Goal: Check status: Check status

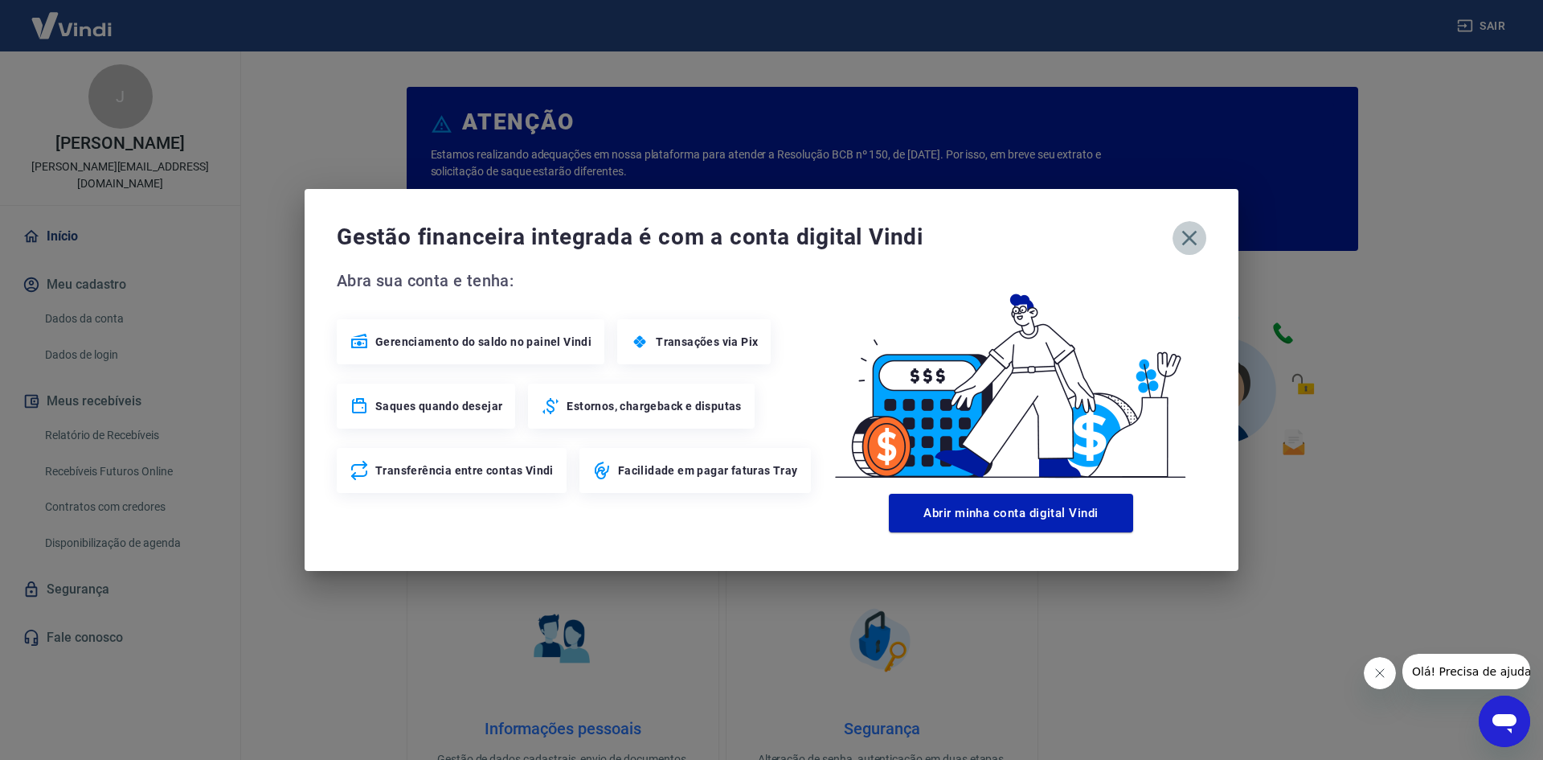
click at [1185, 235] on icon "button" at bounding box center [1190, 238] width 26 height 26
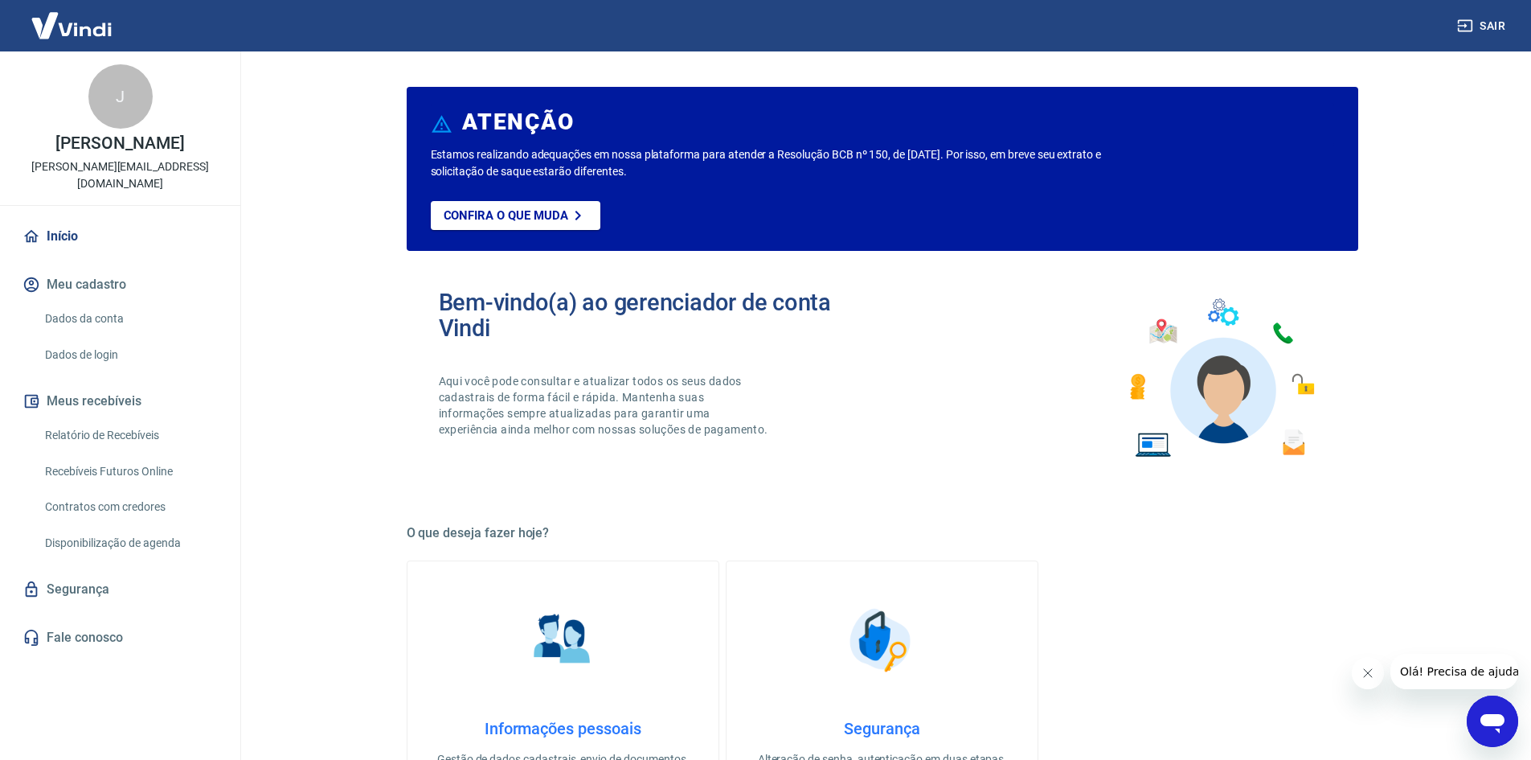
click at [94, 419] on link "Relatório de Recebíveis" at bounding box center [130, 435] width 182 height 33
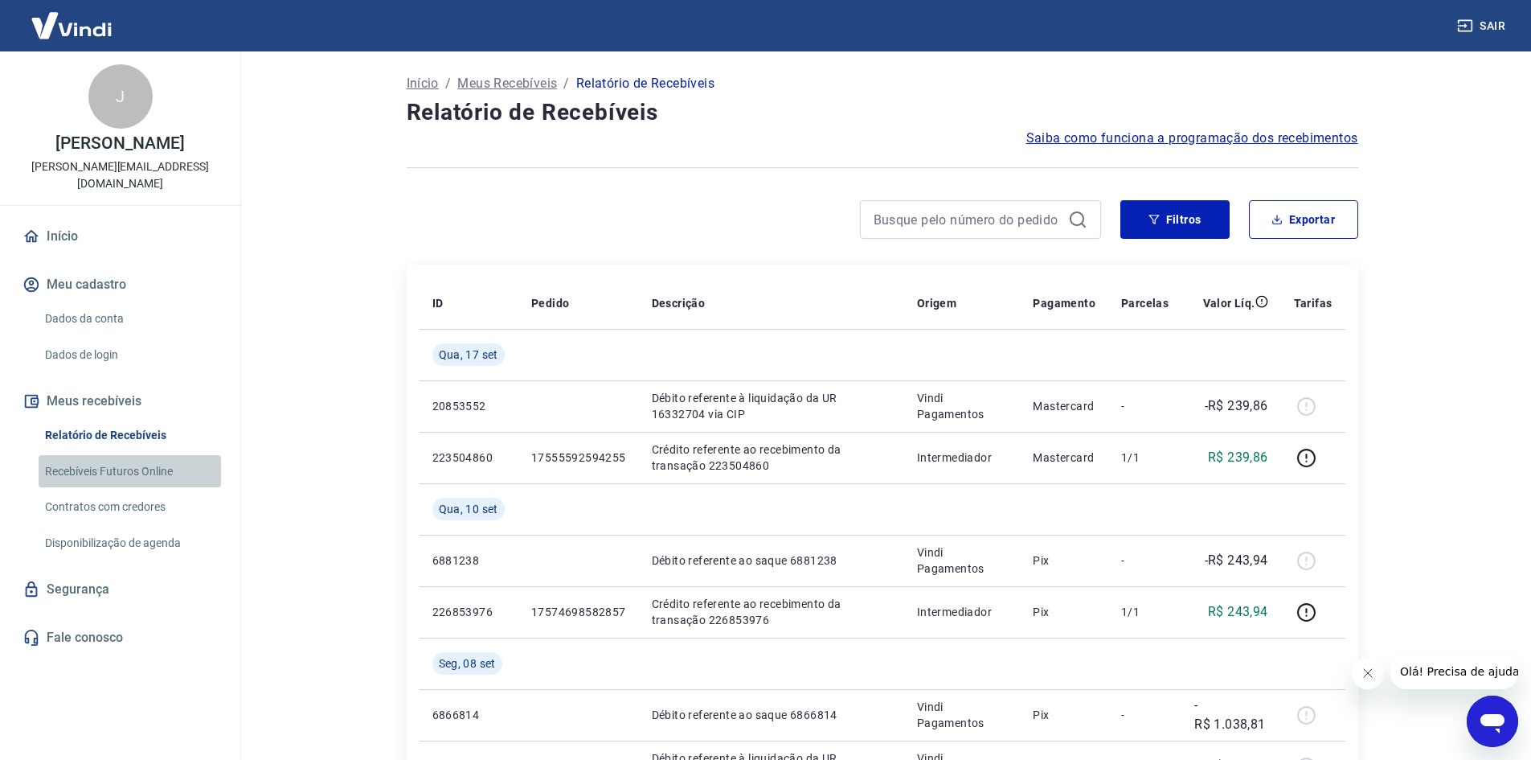
click at [102, 455] on link "Recebíveis Futuros Online" at bounding box center [130, 471] width 182 height 33
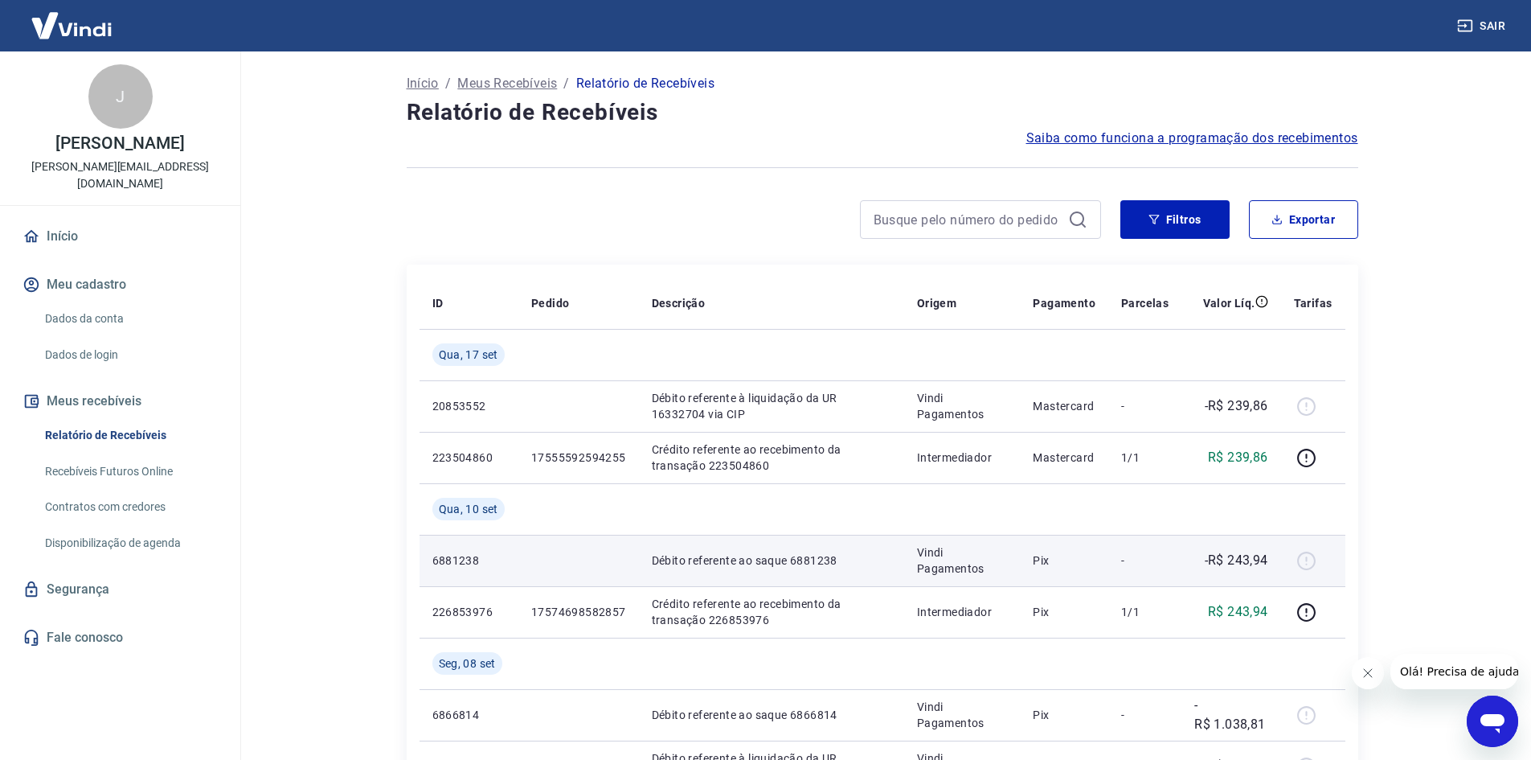
scroll to position [80, 0]
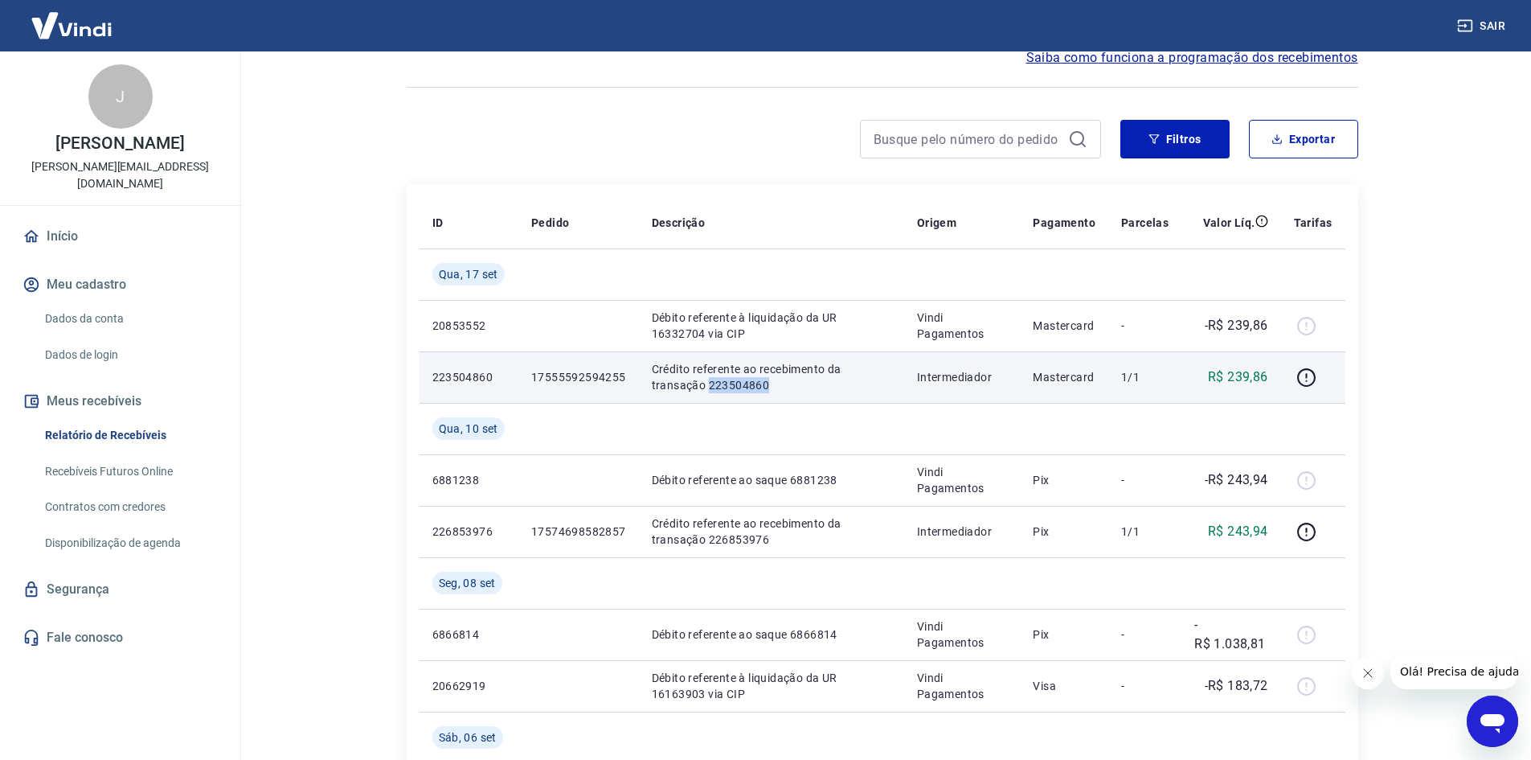
drag, startPoint x: 707, startPoint y: 384, endPoint x: 764, endPoint y: 385, distance: 57.1
click at [764, 385] on p "Crédito referente ao recebimento da transação 223504860" at bounding box center [772, 377] width 240 height 32
copy p "223504860"
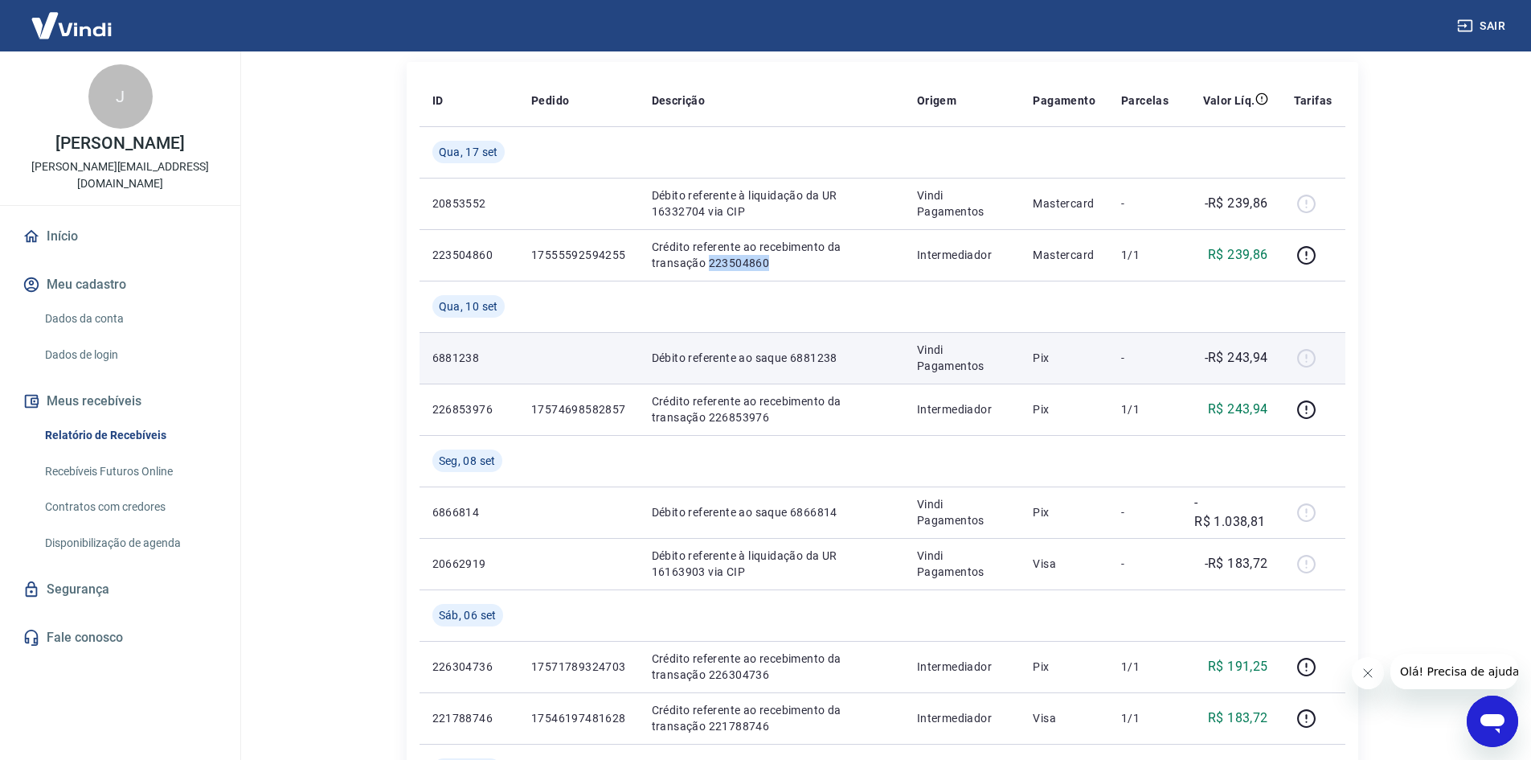
scroll to position [241, 0]
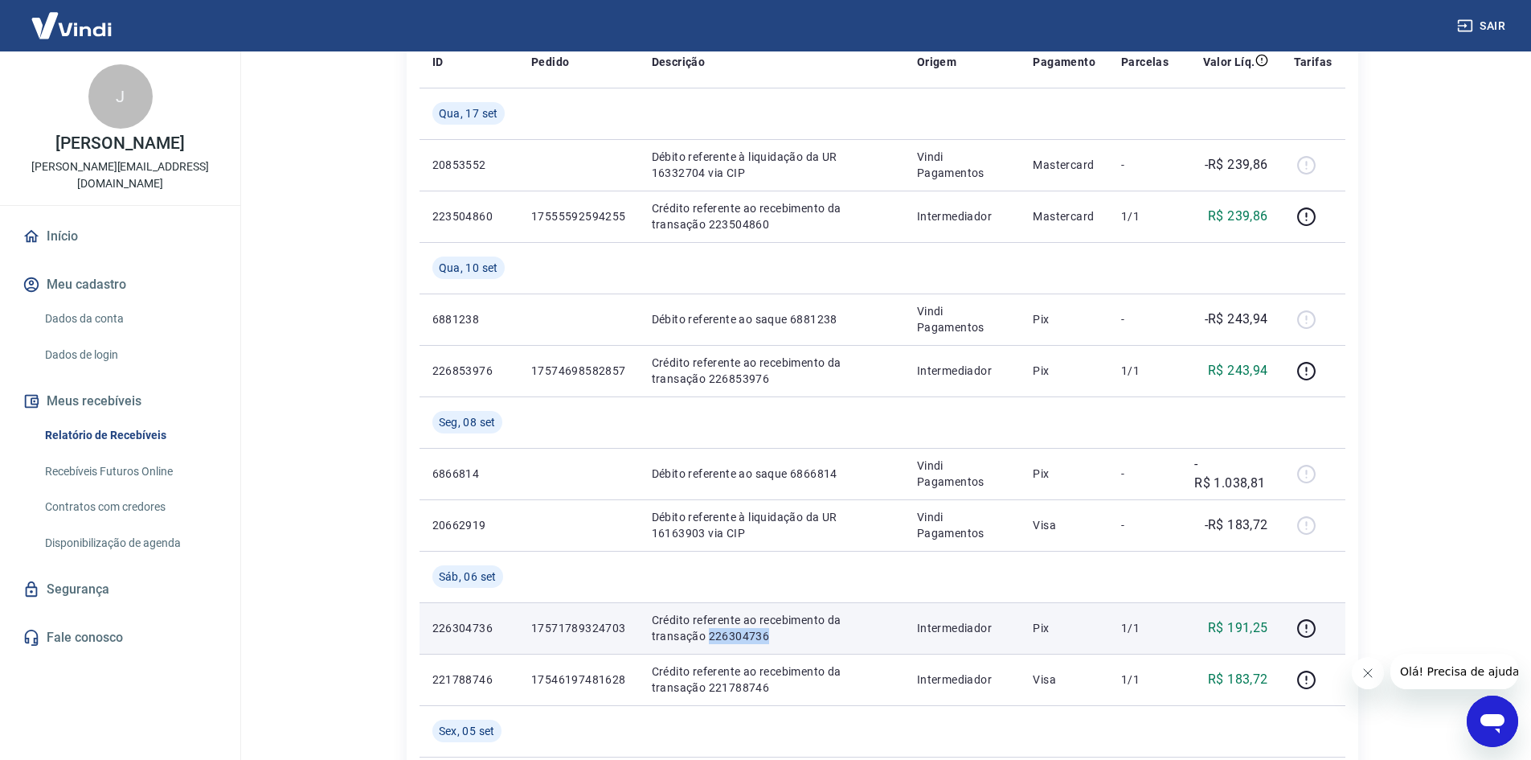
drag, startPoint x: 709, startPoint y: 634, endPoint x: 766, endPoint y: 634, distance: 57.1
click at [766, 634] on p "Crédito referente ao recebimento da transação 226304736" at bounding box center [772, 628] width 240 height 32
copy p "226304736"
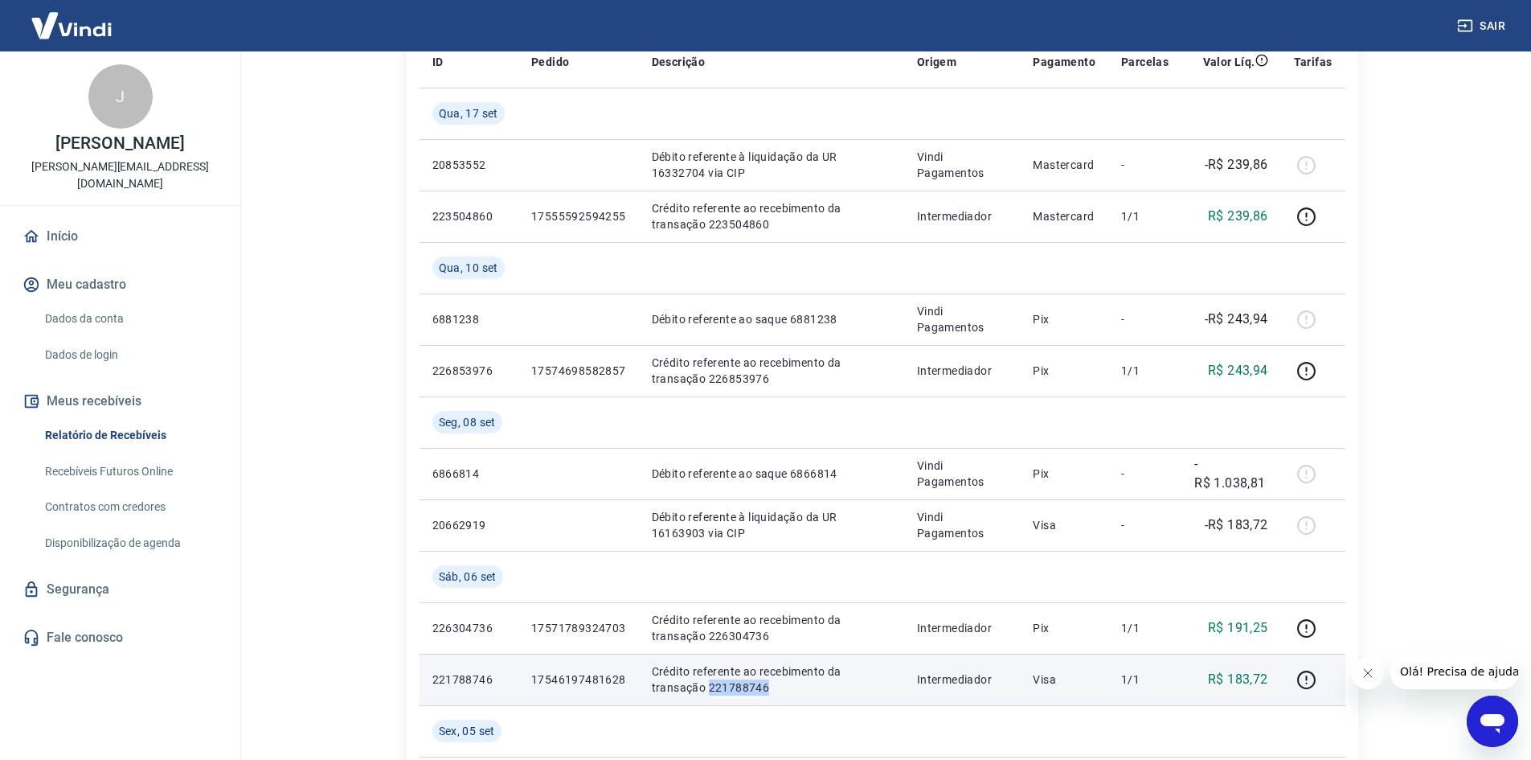
drag, startPoint x: 706, startPoint y: 686, endPoint x: 764, endPoint y: 688, distance: 57.9
click at [764, 688] on p "Crédito referente ao recebimento da transação 221788746" at bounding box center [772, 679] width 240 height 32
copy p "221788746"
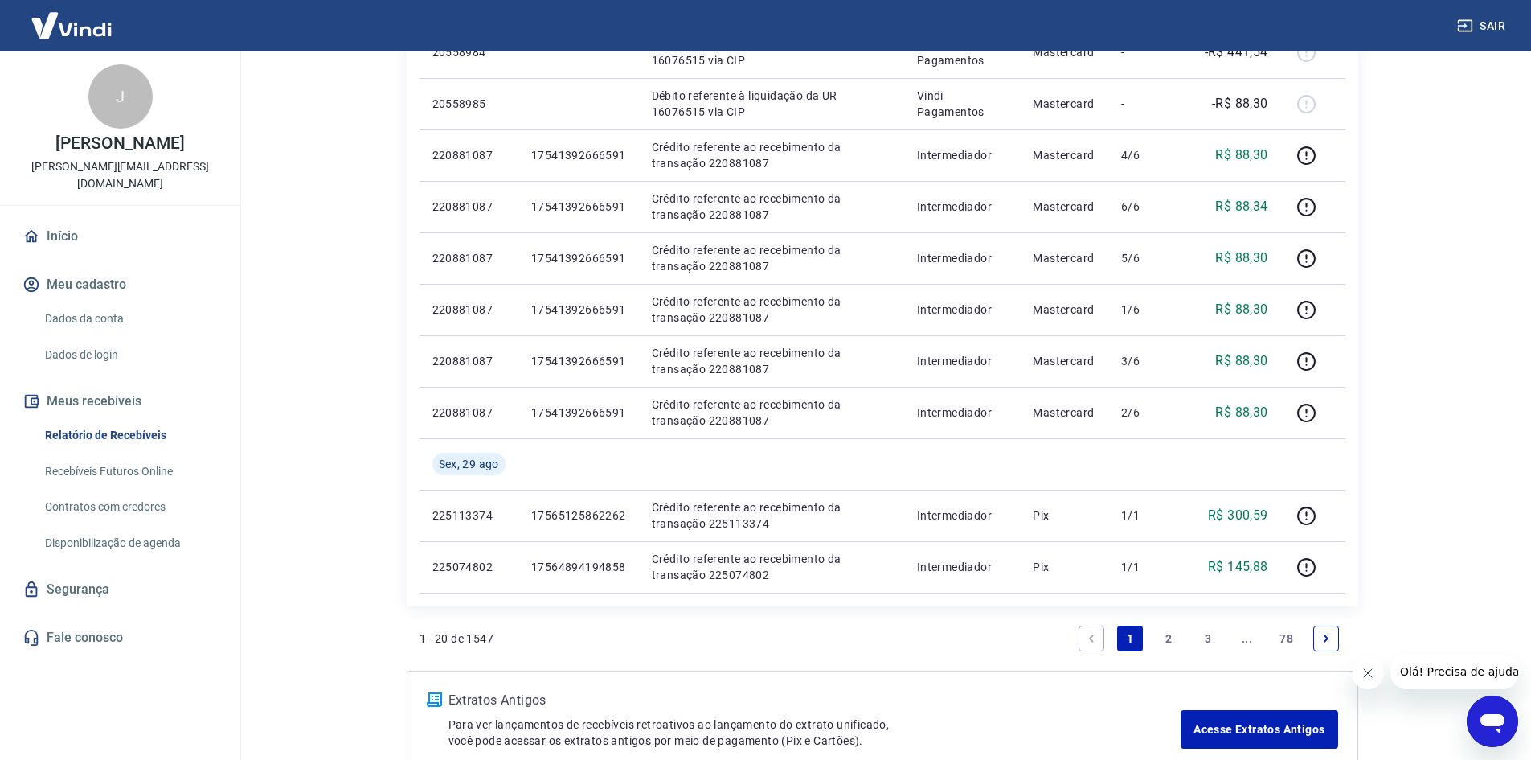
scroll to position [1222, 0]
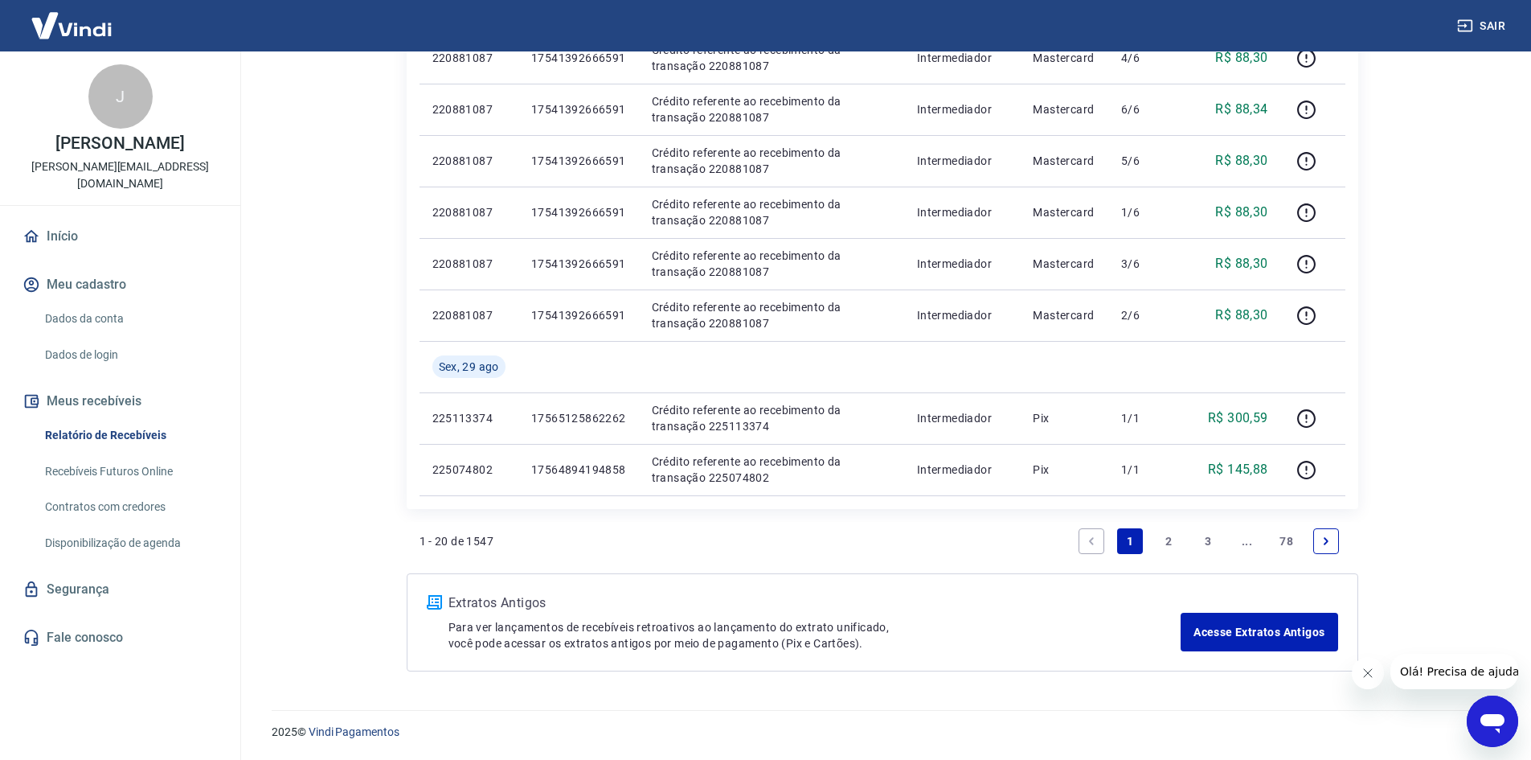
click at [1169, 541] on link "2" at bounding box center [1170, 541] width 26 height 26
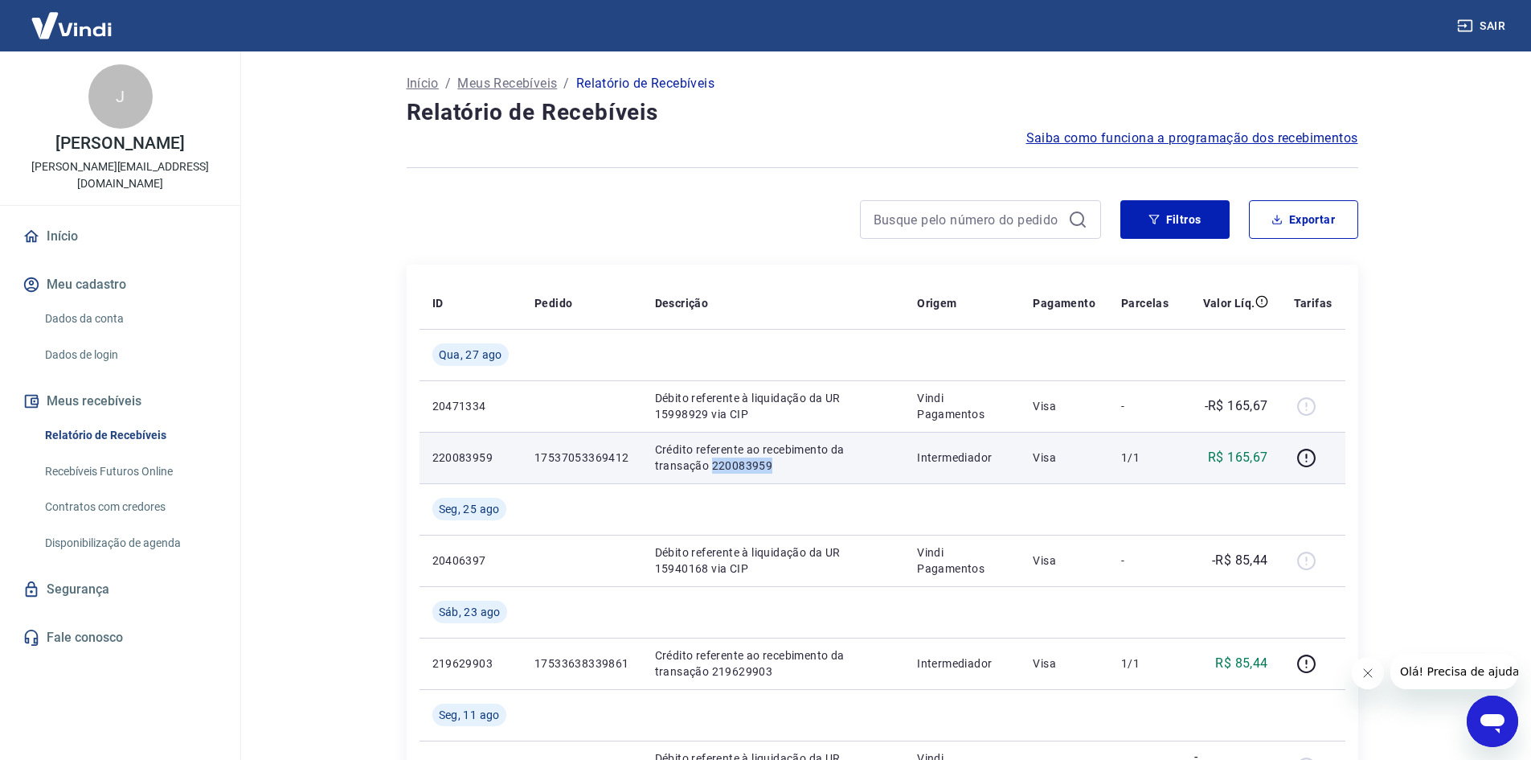
drag, startPoint x: 710, startPoint y: 462, endPoint x: 774, endPoint y: 465, distance: 64.3
click at [774, 465] on p "Crédito referente ao recebimento da transação 220083959" at bounding box center [773, 457] width 237 height 32
copy p "220083959"
